Goal: Obtain resource: Download file/media

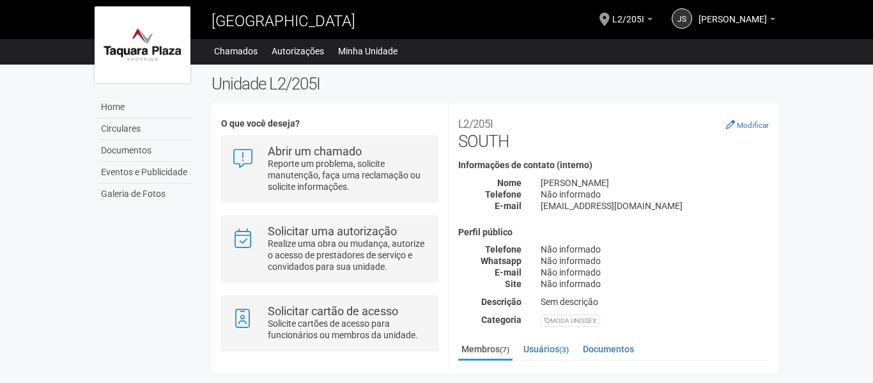
click at [3, 313] on body "Aguarde... [GEOGRAPHIC_DATA] JS [PERSON_NAME] [PERSON_NAME] [EMAIL_ADDRESS][DOM…" at bounding box center [436, 191] width 873 height 383
click at [150, 127] on link "Circulares" at bounding box center [145, 129] width 95 height 22
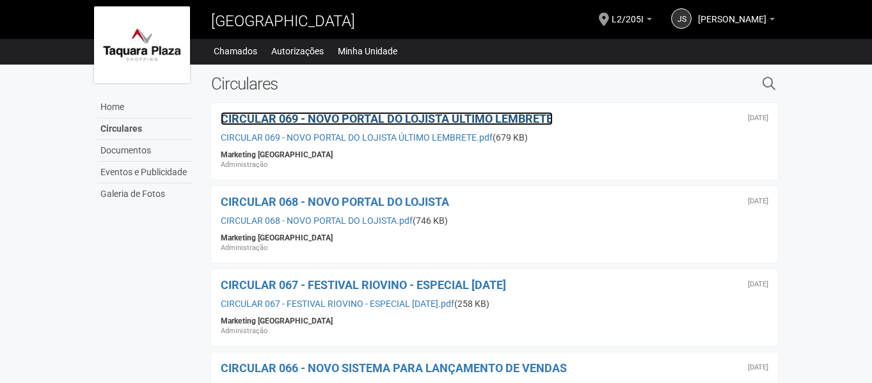
click at [407, 118] on span "CIRCULAR 069 - NOVO PORTAL DO LOJISTA ÚLTIMO LEMBRETE" at bounding box center [387, 118] width 332 height 13
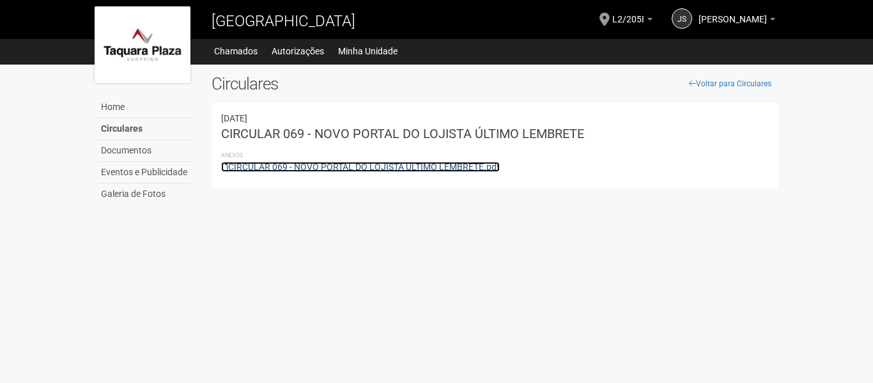
click at [349, 169] on link "CIRCULAR 069 - NOVO PORTAL DO LOJISTA ÚLTIMO LEMBRETE.pdf" at bounding box center [360, 167] width 279 height 10
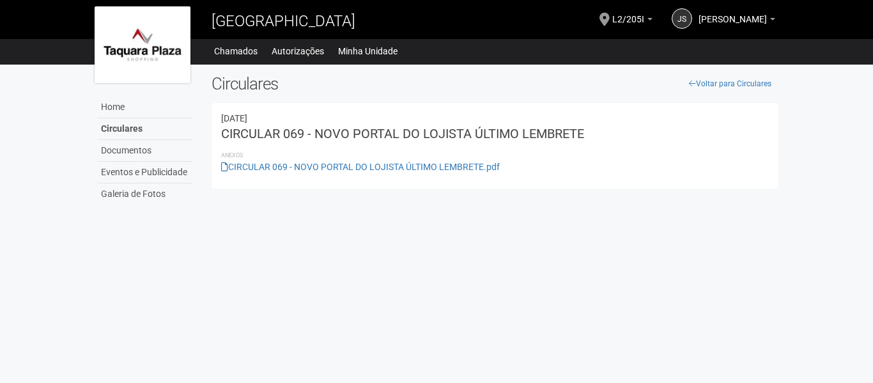
drag, startPoint x: 378, startPoint y: 259, endPoint x: 369, endPoint y: 256, distance: 9.5
click at [377, 260] on body "Aguarde... Taquara Plaza Shopping JS JORGE SOARES ALMEIDA JORGE SOARES ALMEIDA …" at bounding box center [436, 191] width 873 height 383
click at [121, 128] on link "Circulares" at bounding box center [145, 129] width 95 height 22
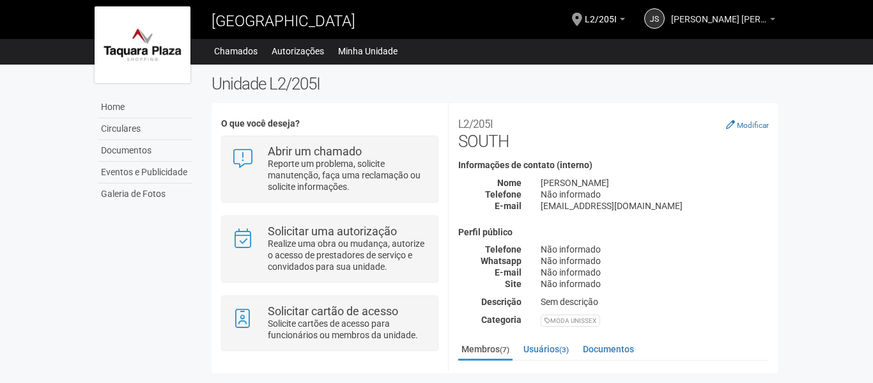
click at [698, 19] on span "[PERSON_NAME] [PERSON_NAME]" at bounding box center [719, 13] width 96 height 22
